Goal: Task Accomplishment & Management: Complete application form

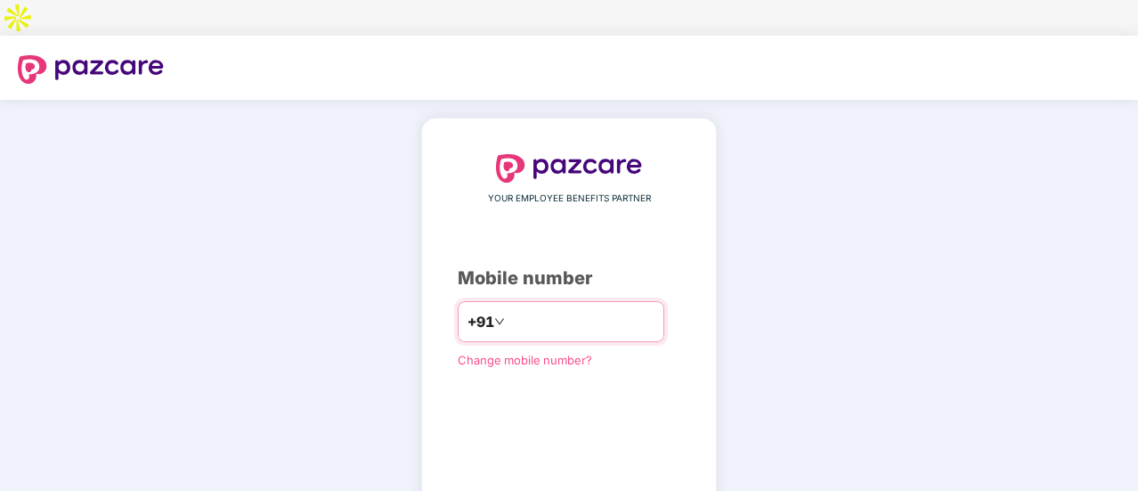
click at [547, 307] on input "number" at bounding box center [582, 321] width 146 height 29
type input "**********"
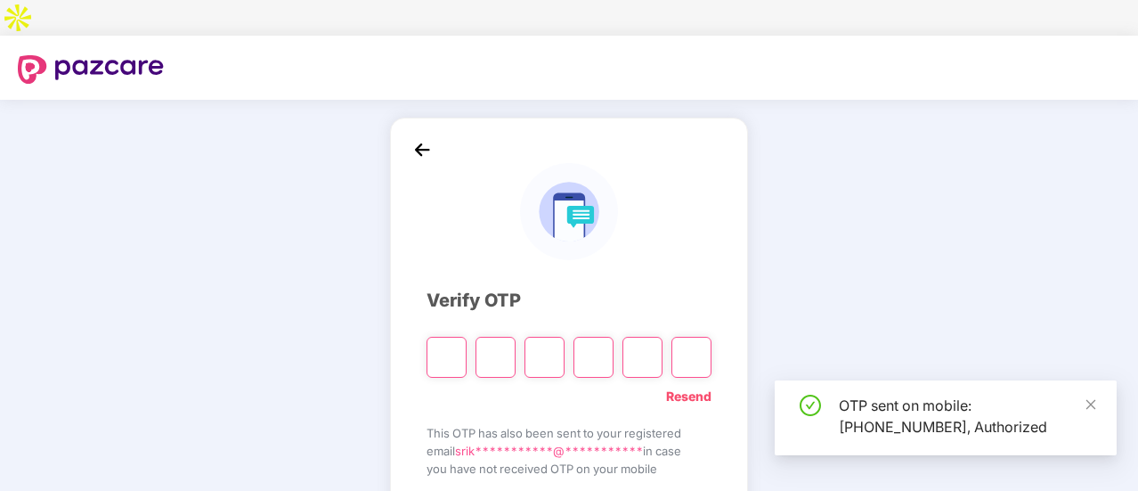
scroll to position [89, 0]
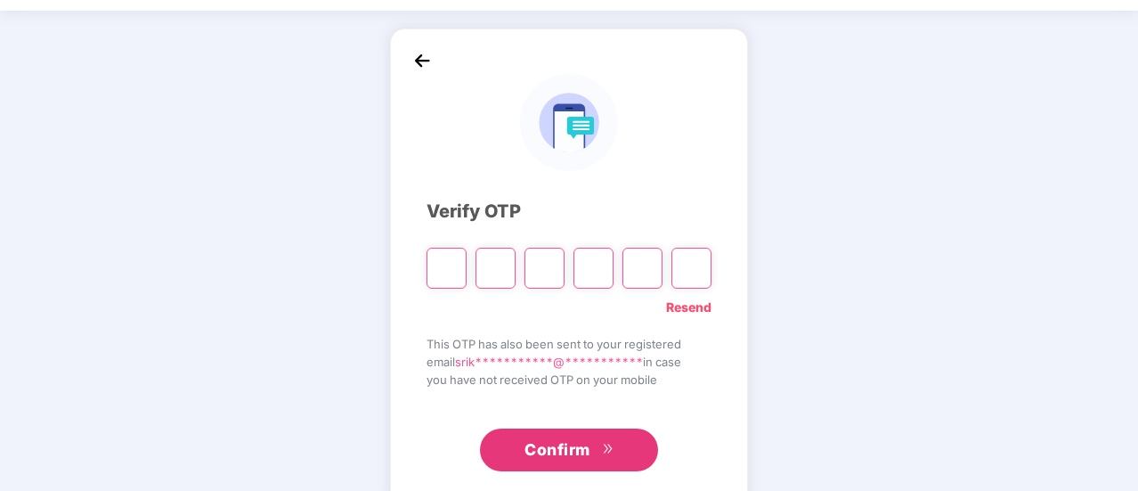
click at [710, 298] on link "Resend" at bounding box center [688, 308] width 45 height 20
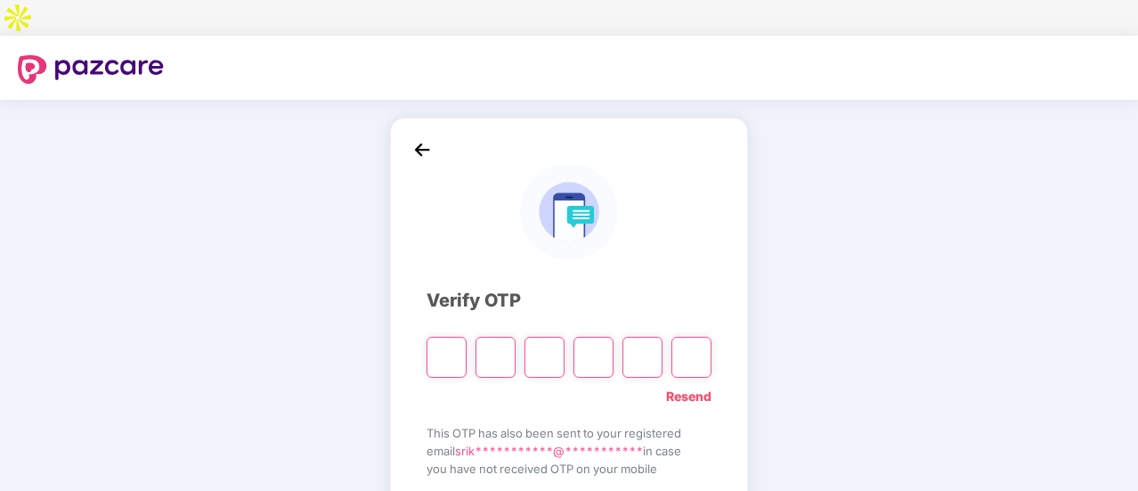
click at [450, 337] on input "Please enter verification code. Digit 1" at bounding box center [447, 357] width 40 height 41
type input "*"
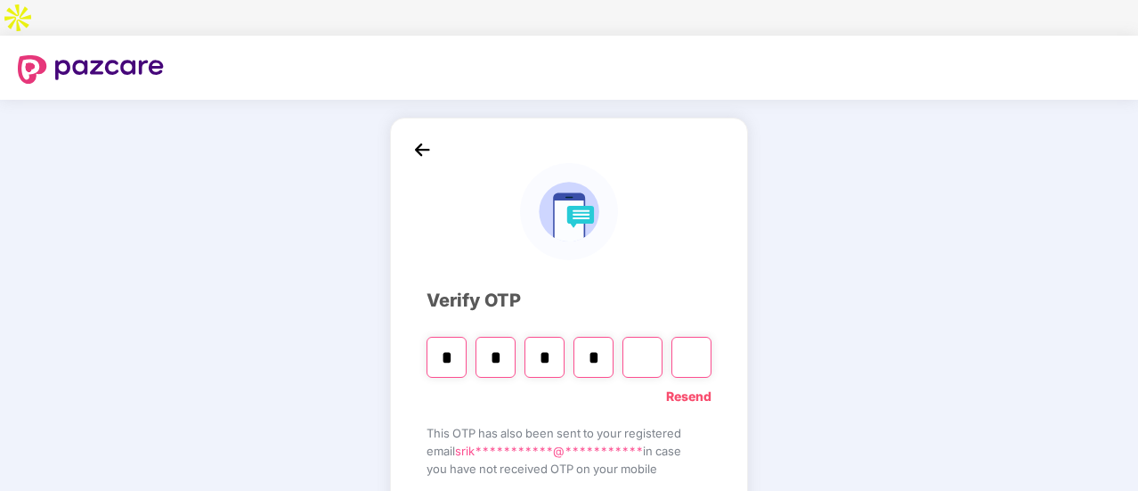
type input "*"
